Goal: Transaction & Acquisition: Purchase product/service

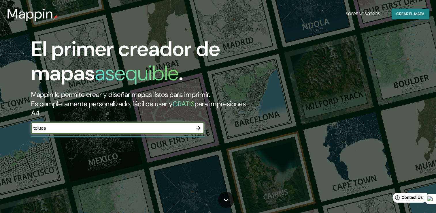
type input "toluca"
click at [199, 127] on icon "button" at bounding box center [198, 128] width 5 height 5
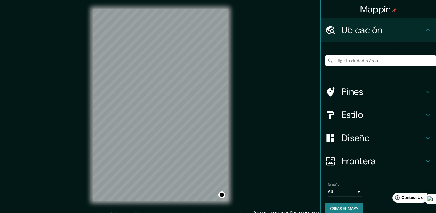
click at [361, 62] on input "Elige tu ciudad o área" at bounding box center [380, 60] width 111 height 10
type input "e"
type input "Toluca, Estado de México, México"
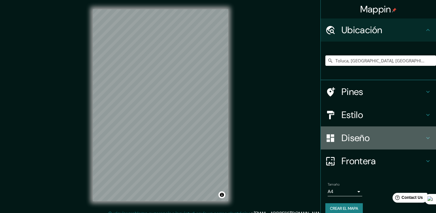
click at [375, 133] on h4 "Diseño" at bounding box center [382, 138] width 83 height 12
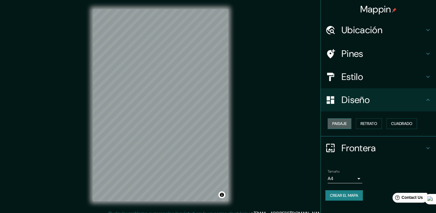
click at [341, 122] on font "Paisaje" at bounding box center [339, 123] width 14 height 7
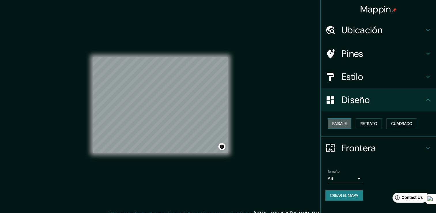
click at [341, 118] on button "Paisaje" at bounding box center [340, 123] width 24 height 11
click at [377, 128] on button "Retrato" at bounding box center [369, 123] width 26 height 11
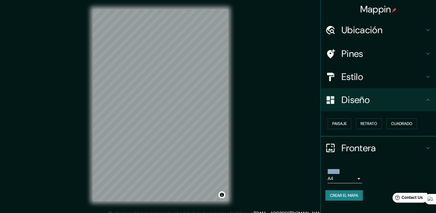
drag, startPoint x: 404, startPoint y: 130, endPoint x: 254, endPoint y: 131, distance: 149.8
click at [254, 131] on div "Mappin Ubicación Toluca, Estado de México, México Toluca Estado de México, Méxi…" at bounding box center [218, 109] width 436 height 219
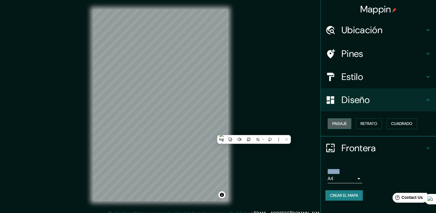
click at [340, 123] on font "Paisaje" at bounding box center [339, 123] width 14 height 7
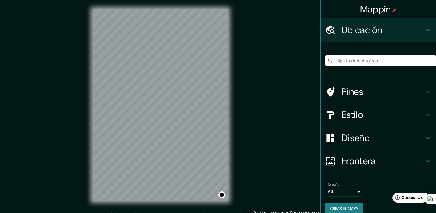
click at [334, 58] on input "Elige tu ciudad o área" at bounding box center [380, 60] width 111 height 10
type input "Toluca, [GEOGRAPHIC_DATA], [GEOGRAPHIC_DATA]"
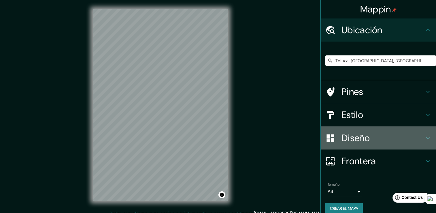
click at [386, 139] on h4 "Diseño" at bounding box center [382, 138] width 83 height 12
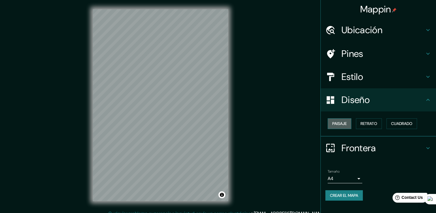
click at [336, 120] on font "Paisaje" at bounding box center [339, 123] width 14 height 7
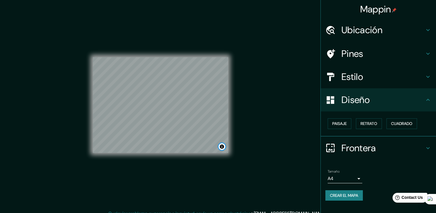
click at [220, 147] on button "Alternar atribución" at bounding box center [221, 146] width 7 height 7
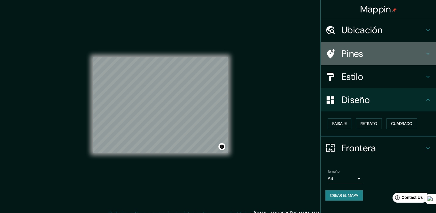
click at [345, 55] on h4 "Pines" at bounding box center [382, 54] width 83 height 12
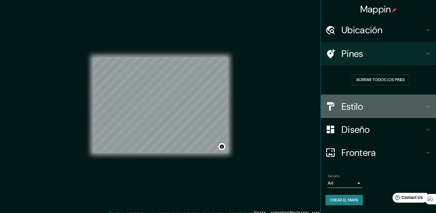
click at [390, 106] on h4 "Estilo" at bounding box center [382, 107] width 83 height 12
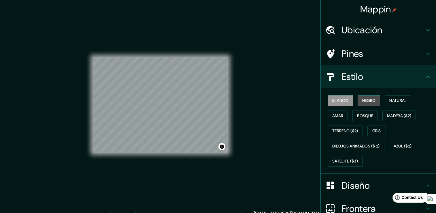
click at [365, 98] on font "Negro" at bounding box center [369, 100] width 14 height 7
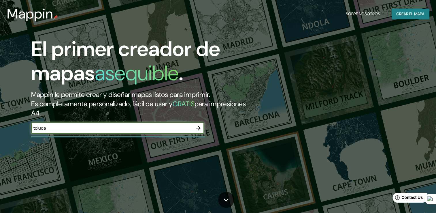
type input "toluca"
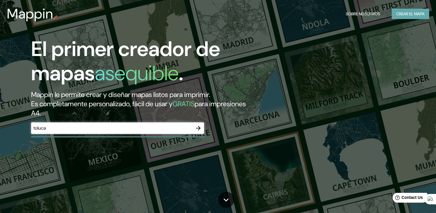
click at [409, 14] on font "Crear el mapa" at bounding box center [410, 13] width 28 height 7
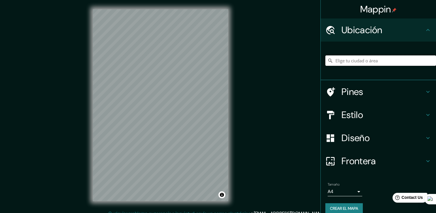
click at [362, 62] on input "Elige tu ciudad o área" at bounding box center [380, 60] width 111 height 10
type input "Toluca, [GEOGRAPHIC_DATA], [GEOGRAPHIC_DATA]"
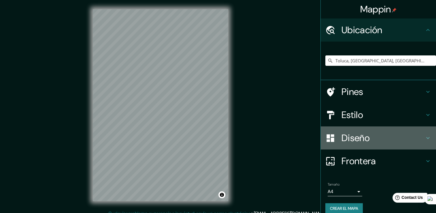
click at [357, 131] on div "Diseño" at bounding box center [378, 137] width 115 height 23
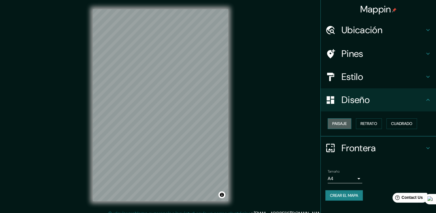
click at [345, 124] on font "Paisaje" at bounding box center [339, 123] width 14 height 7
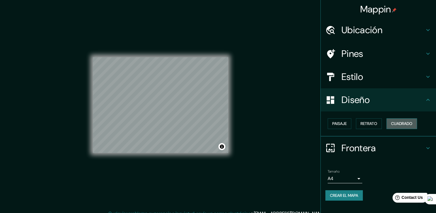
click at [416, 126] on button "Cuadrado" at bounding box center [401, 123] width 31 height 11
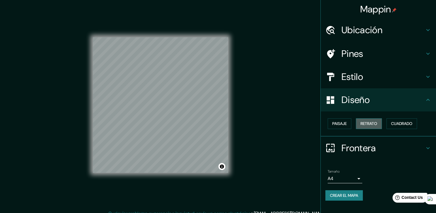
click at [369, 120] on font "Retrato" at bounding box center [368, 123] width 17 height 7
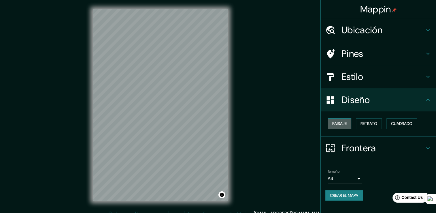
click at [349, 125] on button "Paisaje" at bounding box center [340, 123] width 24 height 11
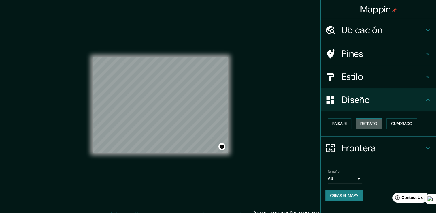
click at [372, 126] on font "Retrato" at bounding box center [368, 123] width 17 height 7
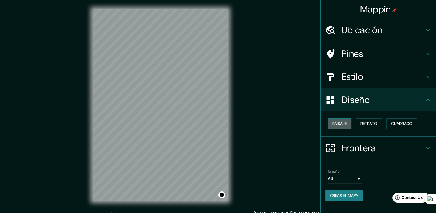
click at [348, 125] on button "Paisaje" at bounding box center [340, 123] width 24 height 11
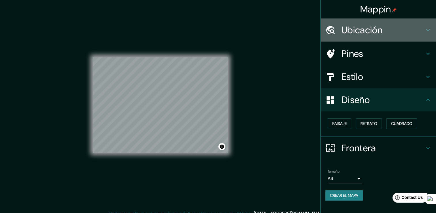
click at [390, 32] on h4 "Ubicación" at bounding box center [382, 30] width 83 height 12
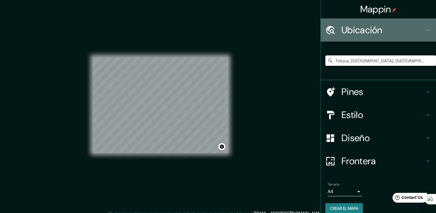
click at [394, 34] on h4 "Ubicación" at bounding box center [382, 30] width 83 height 12
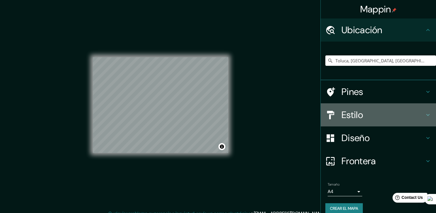
click at [379, 115] on h4 "Estilo" at bounding box center [382, 115] width 83 height 12
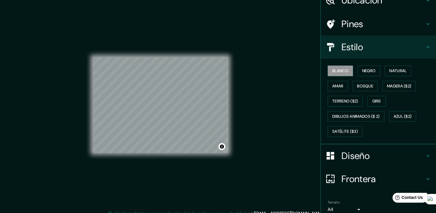
scroll to position [33, 0]
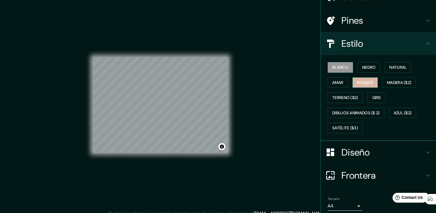
click at [369, 84] on font "Bosque" at bounding box center [365, 82] width 16 height 7
click at [339, 85] on button "Amar" at bounding box center [338, 82] width 20 height 11
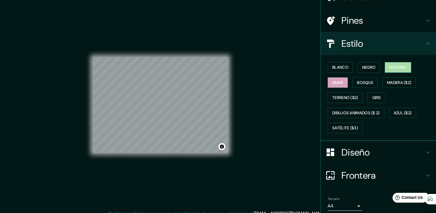
click at [398, 67] on font "Natural" at bounding box center [397, 67] width 17 height 7
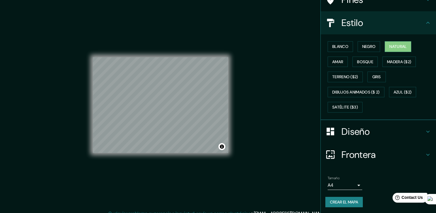
scroll to position [54, 0]
click at [343, 199] on font "Crear el mapa" at bounding box center [344, 202] width 28 height 7
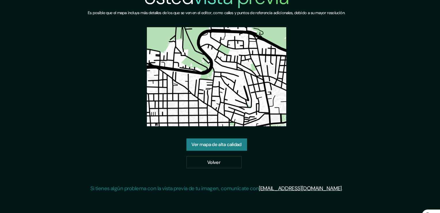
click at [220, 137] on link "Ver mapa de alta calidad" at bounding box center [220, 136] width 52 height 11
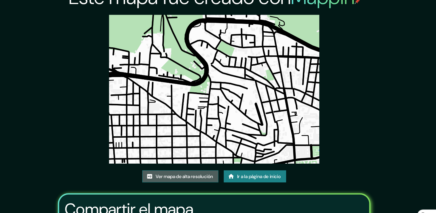
click at [205, 168] on link "Ver mapa de alta resolución" at bounding box center [188, 164] width 65 height 11
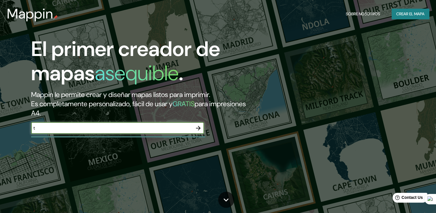
type input "t"
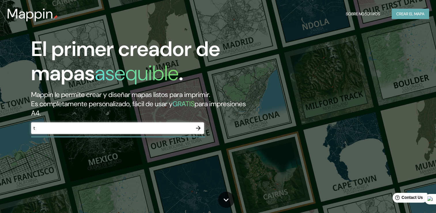
click at [408, 12] on font "Crear el mapa" at bounding box center [410, 13] width 28 height 7
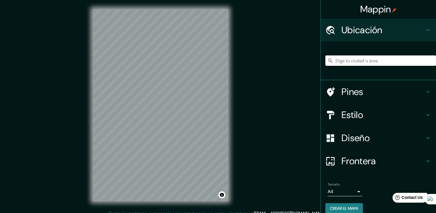
click at [357, 63] on input "Elige tu ciudad o área" at bounding box center [380, 60] width 111 height 10
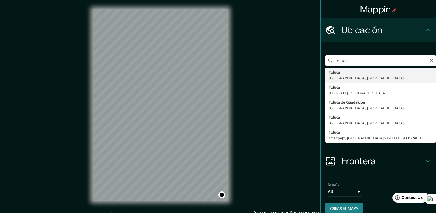
click at [275, 167] on div "Mappin Ubicación toluca Toluca [GEOGRAPHIC_DATA], [GEOGRAPHIC_DATA] [GEOGRAPHIC…" at bounding box center [218, 109] width 436 height 219
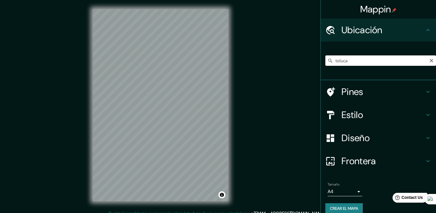
click at [344, 117] on h4 "Estilo" at bounding box center [382, 115] width 83 height 12
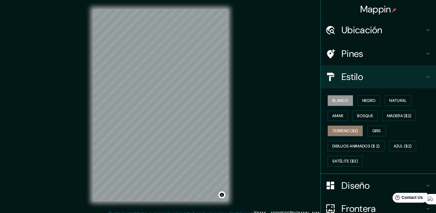
click at [342, 128] on font "Terreno ($2)" at bounding box center [345, 130] width 26 height 7
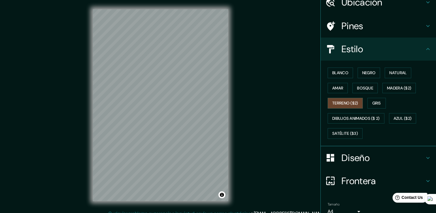
click at [355, 158] on h4 "Diseño" at bounding box center [382, 158] width 83 height 12
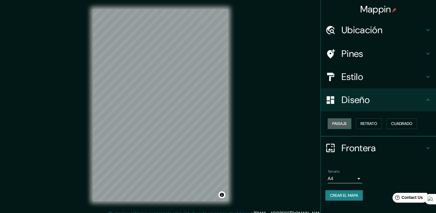
click at [345, 119] on button "Paisaje" at bounding box center [340, 123] width 24 height 11
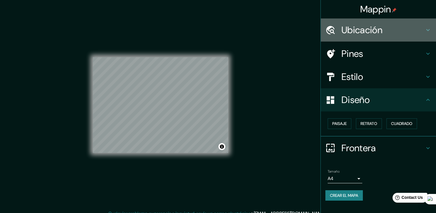
click at [365, 30] on h4 "Ubicación" at bounding box center [382, 30] width 83 height 12
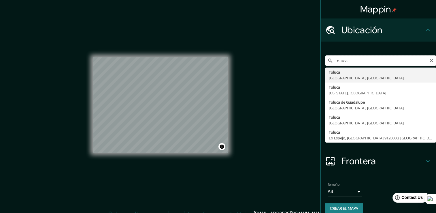
click at [373, 62] on input "toluca" at bounding box center [380, 60] width 111 height 10
type input "Toluca, Estado de México, México"
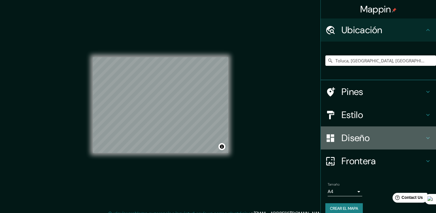
click at [353, 135] on h4 "Diseño" at bounding box center [382, 138] width 83 height 12
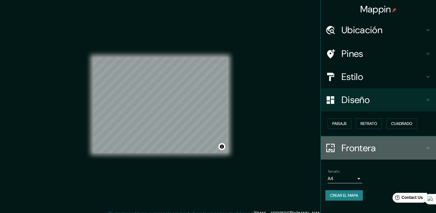
click at [359, 143] on h4 "Frontera" at bounding box center [382, 148] width 83 height 12
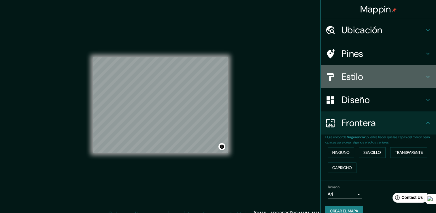
click at [351, 77] on h4 "Estilo" at bounding box center [382, 77] width 83 height 12
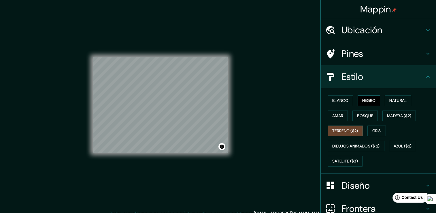
click at [365, 98] on font "Negro" at bounding box center [369, 100] width 14 height 7
click at [370, 110] on button "Bosque" at bounding box center [364, 115] width 25 height 11
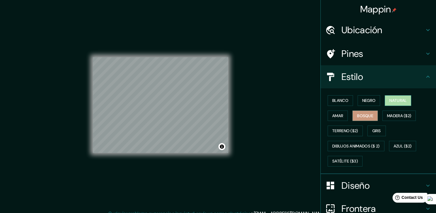
click at [397, 99] on font "Natural" at bounding box center [397, 100] width 17 height 7
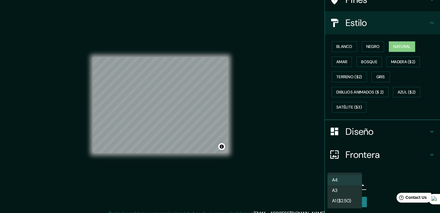
click at [353, 186] on body "Mappin Ubicación Toluca, Estado de México, México Toluca Estado de México, Méxi…" at bounding box center [220, 106] width 440 height 213
click at [390, 168] on div at bounding box center [220, 106] width 440 height 213
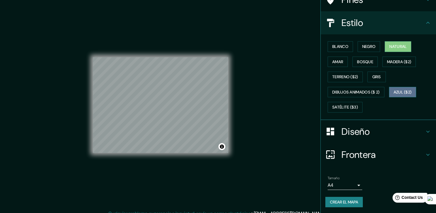
click at [409, 88] on font "Azul ($2)" at bounding box center [403, 91] width 18 height 7
click at [169, 124] on div at bounding box center [169, 123] width 5 height 5
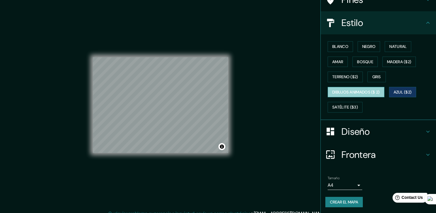
click at [355, 91] on font "Dibujos animados ($ 2)" at bounding box center [356, 91] width 48 height 7
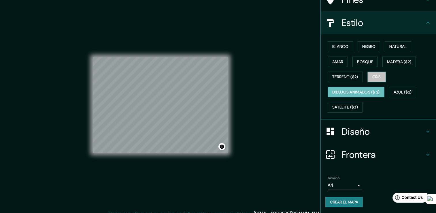
click at [377, 74] on font "Gris" at bounding box center [376, 76] width 9 height 7
click at [179, 108] on div at bounding box center [180, 107] width 5 height 5
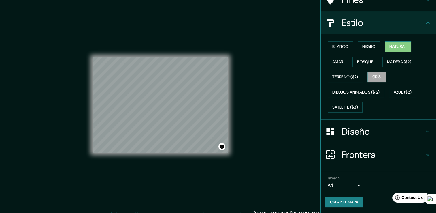
click at [385, 45] on button "Natural" at bounding box center [398, 46] width 27 height 11
click at [352, 203] on font "Crear el mapa" at bounding box center [344, 201] width 28 height 7
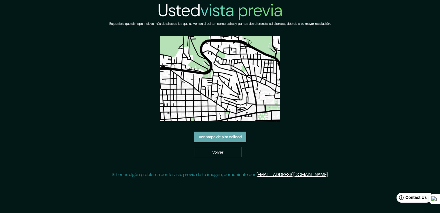
click at [225, 137] on link "Ver mapa de alta calidad" at bounding box center [220, 136] width 52 height 11
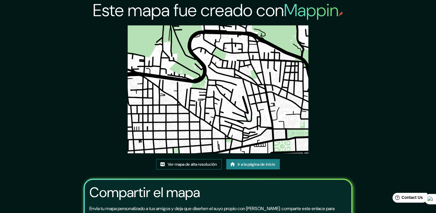
click at [176, 160] on link "Ver mapa de alta resolución" at bounding box center [188, 164] width 65 height 11
